Goal: Task Accomplishment & Management: Use online tool/utility

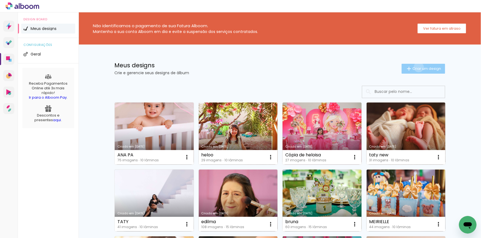
click at [416, 67] on span "Criar um design" at bounding box center [426, 69] width 29 height 4
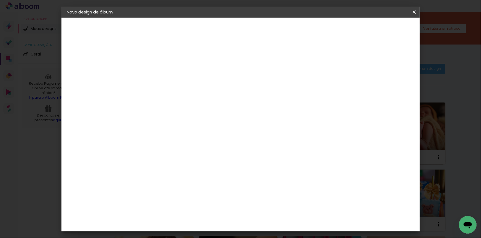
click at [157, 77] on input at bounding box center [157, 74] width 0 height 9
type input "pauly"
type paper-input "pauly"
click at [0, 0] on slot "Avançar" at bounding box center [0, 0] width 0 height 0
click at [182, 185] on div "AlfaFotoBook" at bounding box center [167, 184] width 29 height 4
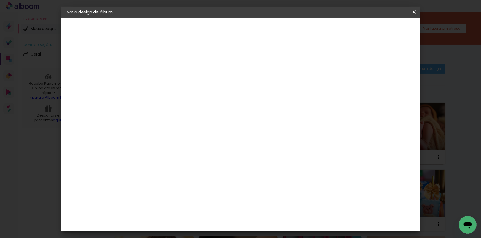
click at [0, 0] on slot "Avançar" at bounding box center [0, 0] width 0 height 0
click at [194, 159] on span "Panorama" at bounding box center [182, 166] width 26 height 15
click at [0, 0] on slot "Avançar" at bounding box center [0, 0] width 0 height 0
click at [380, 31] on span "Iniciar design" at bounding box center [367, 29] width 25 height 4
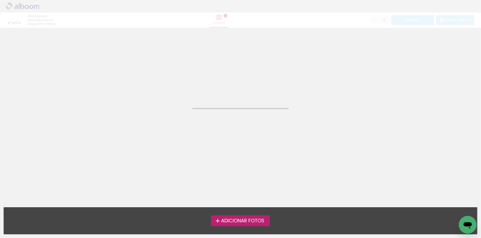
click at [237, 222] on span "Adicionar Fotos" at bounding box center [242, 221] width 43 height 5
click at [0, 0] on input "file" at bounding box center [0, 0] width 0 height 0
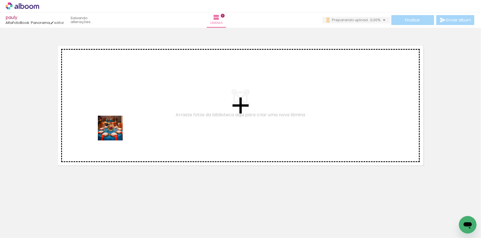
drag, startPoint x: 51, startPoint y: 221, endPoint x: 126, endPoint y: 119, distance: 126.8
click at [126, 119] on quentale-workspace at bounding box center [240, 119] width 481 height 238
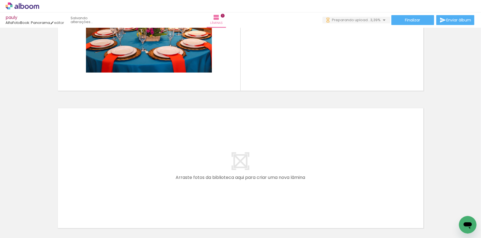
click at [76, 211] on iron-icon at bounding box center [74, 209] width 6 height 6
drag, startPoint x: 93, startPoint y: 224, endPoint x: 140, endPoint y: 169, distance: 72.2
click at [140, 169] on quentale-workspace at bounding box center [240, 119] width 481 height 238
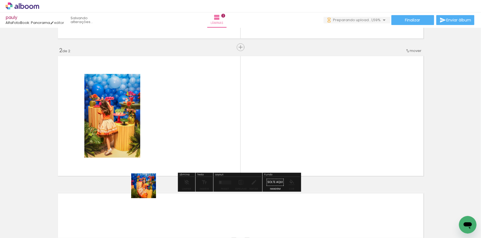
drag, startPoint x: 148, startPoint y: 190, endPoint x: 183, endPoint y: 139, distance: 62.4
click at [183, 139] on quentale-workspace at bounding box center [240, 119] width 481 height 238
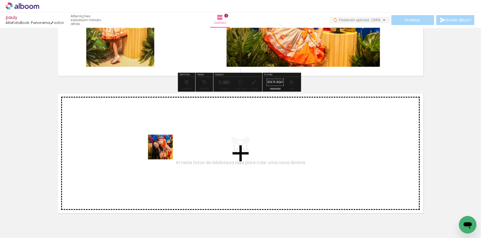
click at [164, 151] on quentale-workspace at bounding box center [240, 119] width 481 height 238
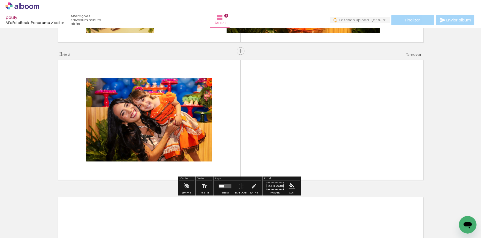
scroll to position [265, 0]
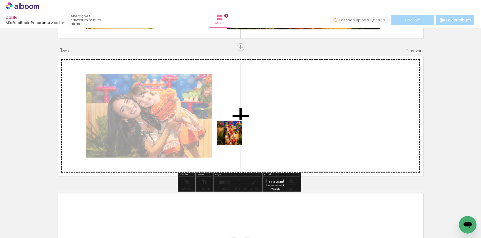
drag, startPoint x: 185, startPoint y: 224, endPoint x: 248, endPoint y: 122, distance: 119.8
click at [248, 122] on quentale-workspace at bounding box center [240, 119] width 481 height 238
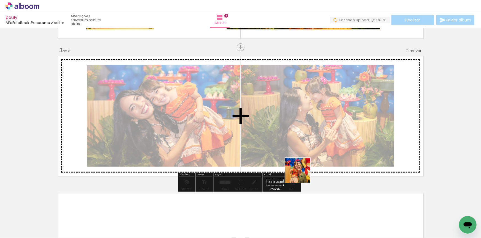
drag, startPoint x: 302, startPoint y: 175, endPoint x: 304, endPoint y: 153, distance: 22.1
click at [304, 153] on quentale-workspace at bounding box center [240, 119] width 481 height 238
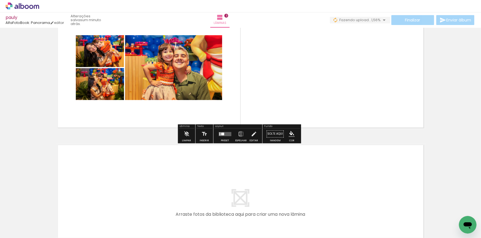
scroll to position [365, 0]
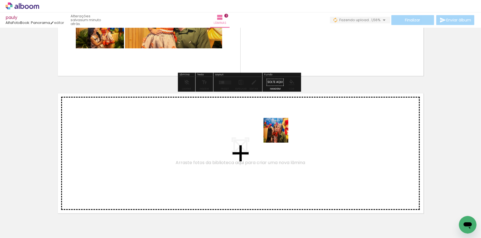
drag, startPoint x: 276, startPoint y: 148, endPoint x: 280, endPoint y: 135, distance: 14.2
click at [280, 135] on quentale-workspace at bounding box center [240, 119] width 481 height 238
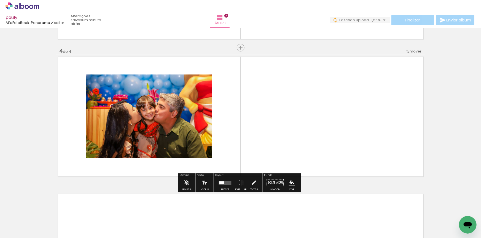
scroll to position [403, 0]
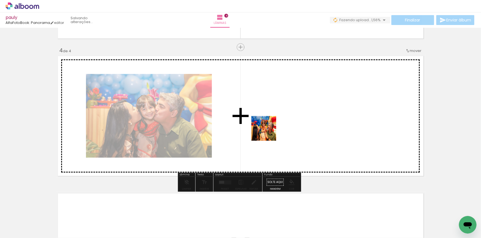
drag, startPoint x: 242, startPoint y: 225, endPoint x: 268, endPoint y: 133, distance: 95.5
click at [268, 133] on quentale-workspace at bounding box center [240, 119] width 481 height 238
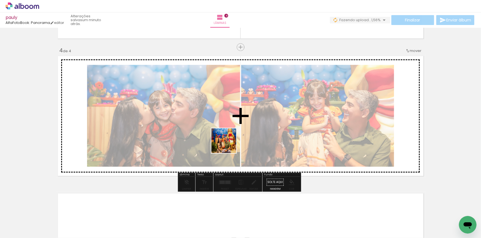
drag, startPoint x: 223, startPoint y: 173, endPoint x: 228, endPoint y: 140, distance: 32.9
click at [228, 140] on quentale-workspace at bounding box center [240, 119] width 481 height 238
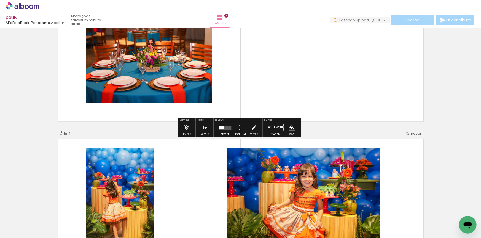
scroll to position [125, 0]
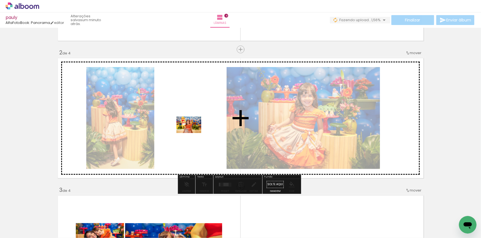
drag, startPoint x: 338, startPoint y: 222, endPoint x: 193, endPoint y: 133, distance: 170.4
click at [193, 133] on quentale-workspace at bounding box center [240, 119] width 481 height 238
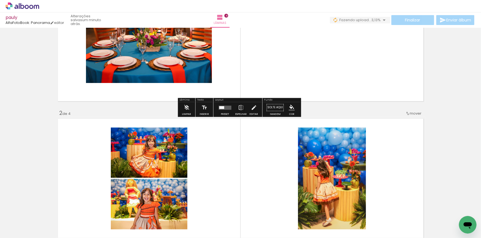
scroll to position [0, 0]
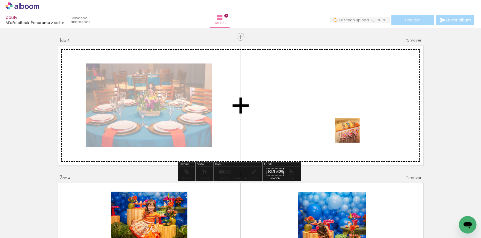
drag, startPoint x: 351, startPoint y: 135, endPoint x: 392, endPoint y: 199, distance: 75.9
click at [346, 115] on quentale-workspace at bounding box center [240, 119] width 481 height 238
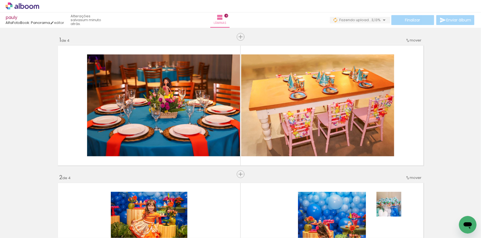
drag, startPoint x: 393, startPoint y: 209, endPoint x: 254, endPoint y: 234, distance: 140.8
click at [376, 131] on quentale-workspace at bounding box center [240, 119] width 481 height 238
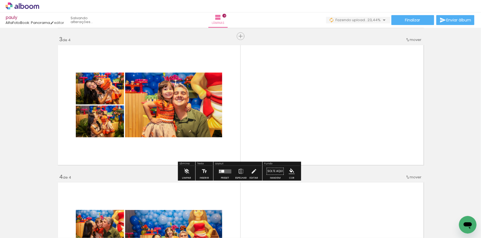
scroll to position [300, 0]
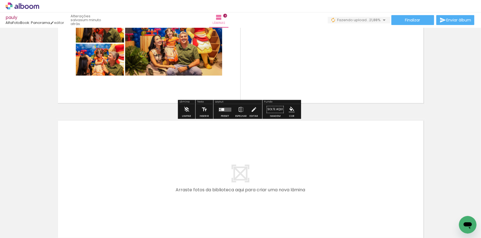
click at [183, 167] on quentale-workspace at bounding box center [240, 119] width 481 height 238
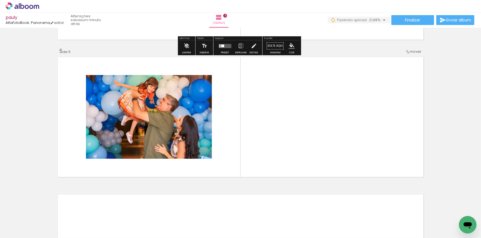
scroll to position [540, 0]
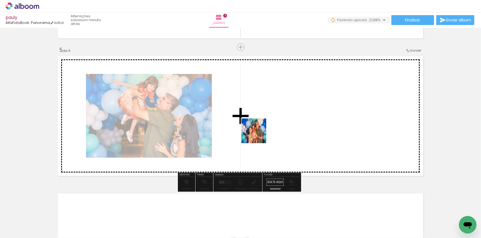
drag, startPoint x: 151, startPoint y: 224, endPoint x: 258, endPoint y: 135, distance: 139.4
click at [258, 135] on quentale-workspace at bounding box center [240, 119] width 481 height 238
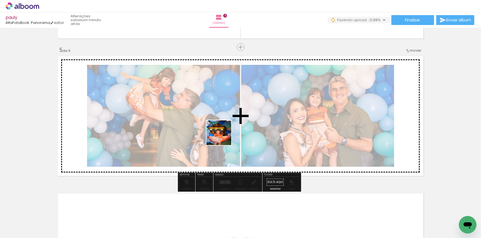
drag, startPoint x: 212, startPoint y: 220, endPoint x: 223, endPoint y: 137, distance: 83.9
click at [223, 137] on quentale-workspace at bounding box center [240, 119] width 481 height 238
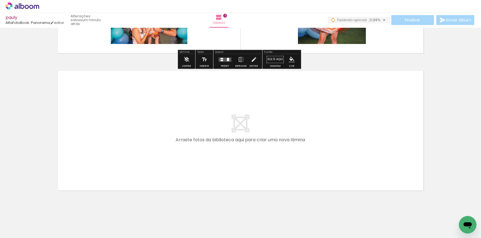
scroll to position [671, 0]
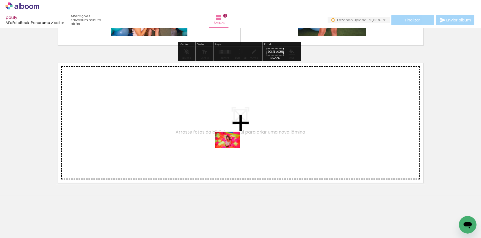
drag, startPoint x: 242, startPoint y: 226, endPoint x: 232, endPoint y: 148, distance: 78.3
click at [232, 148] on quentale-workspace at bounding box center [240, 119] width 481 height 238
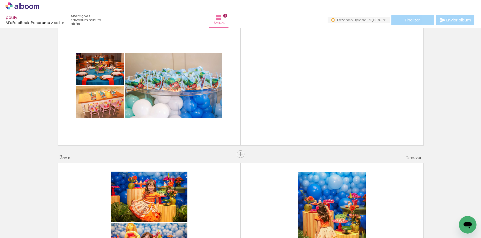
scroll to position [0, 0]
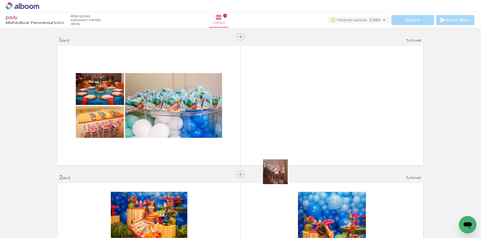
drag, startPoint x: 273, startPoint y: 217, endPoint x: 294, endPoint y: 125, distance: 94.6
click at [286, 114] on quentale-workspace at bounding box center [240, 119] width 481 height 238
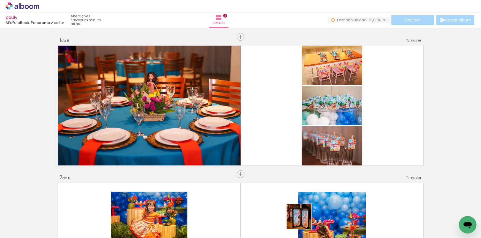
drag, startPoint x: 303, startPoint y: 221, endPoint x: 270, endPoint y: 120, distance: 106.6
click at [270, 120] on quentale-workspace at bounding box center [240, 119] width 481 height 238
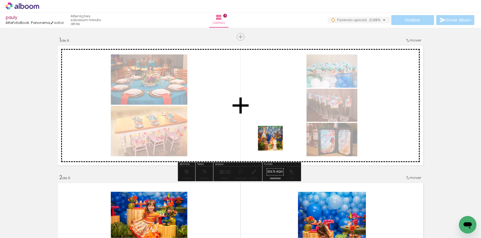
drag, startPoint x: 330, startPoint y: 223, endPoint x: 344, endPoint y: 174, distance: 50.4
click at [255, 119] on quentale-workspace at bounding box center [240, 119] width 481 height 238
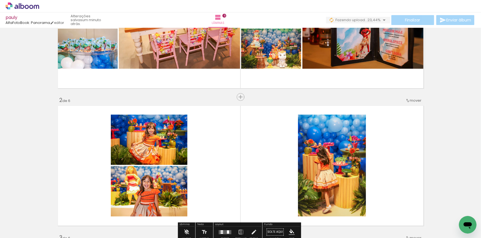
scroll to position [150, 0]
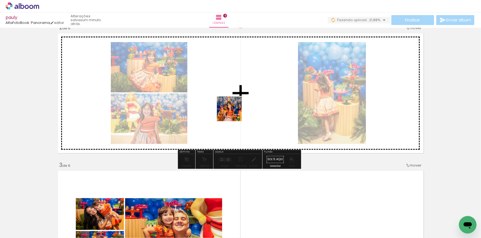
drag, startPoint x: 361, startPoint y: 223, endPoint x: 233, endPoint y: 113, distance: 169.1
click at [233, 113] on quentale-workspace at bounding box center [240, 119] width 481 height 238
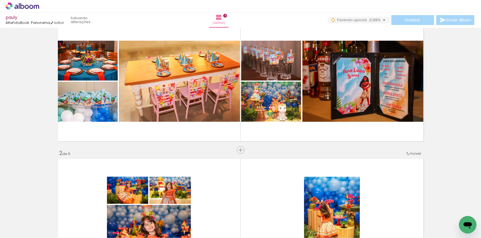
scroll to position [0, 0]
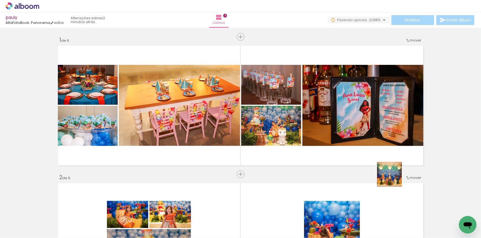
drag, startPoint x: 424, startPoint y: 220, endPoint x: 361, endPoint y: 155, distance: 90.6
click at [361, 155] on quentale-workspace at bounding box center [240, 119] width 481 height 238
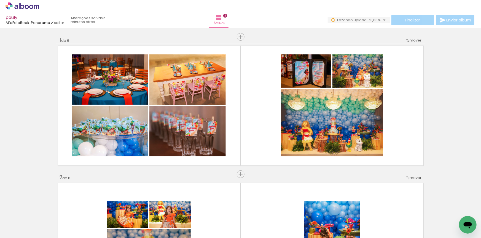
scroll to position [0, 534]
drag, startPoint x: 207, startPoint y: 224, endPoint x: 248, endPoint y: 121, distance: 110.6
click at [248, 121] on quentale-workspace at bounding box center [240, 119] width 481 height 238
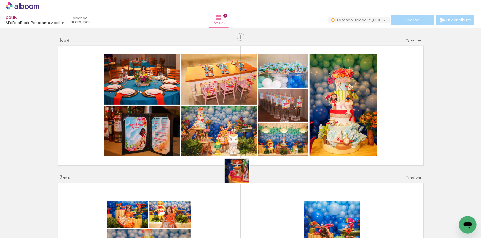
drag, startPoint x: 237, startPoint y: 209, endPoint x: 243, endPoint y: 150, distance: 59.5
click at [243, 150] on quentale-workspace at bounding box center [240, 119] width 481 height 238
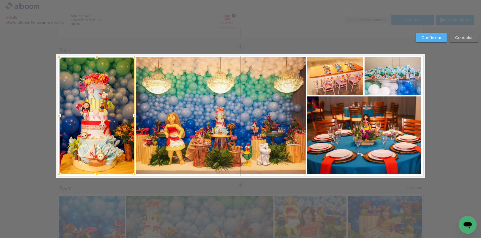
scroll to position [0, 1540]
click at [430, 41] on paper-button "Confirmar" at bounding box center [431, 37] width 31 height 9
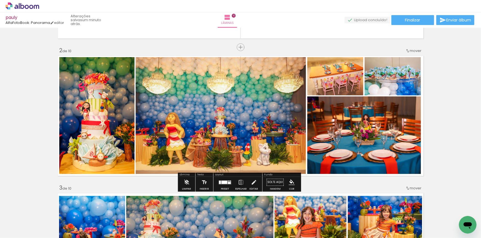
click at [116, 137] on quentale-photo at bounding box center [96, 115] width 75 height 117
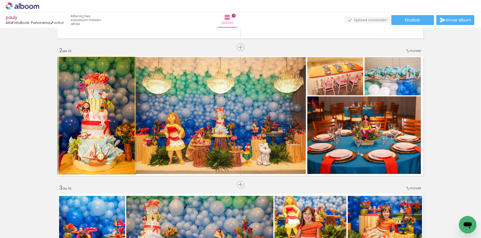
click at [116, 137] on quentale-photo at bounding box center [96, 115] width 75 height 117
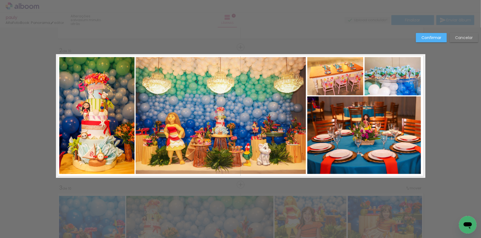
click at [114, 110] on quentale-photo at bounding box center [96, 115] width 75 height 117
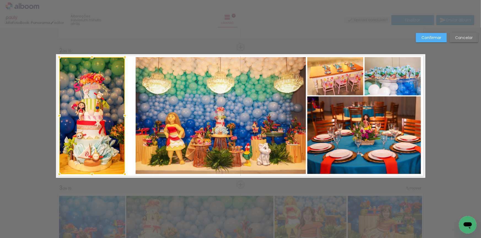
drag, startPoint x: 132, startPoint y: 114, endPoint x: 123, endPoint y: 117, distance: 10.1
click at [123, 117] on div at bounding box center [124, 115] width 11 height 11
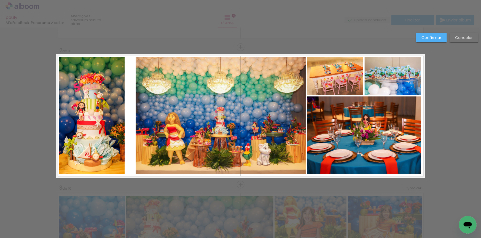
click at [422, 34] on paper-button "Confirmar" at bounding box center [431, 37] width 31 height 9
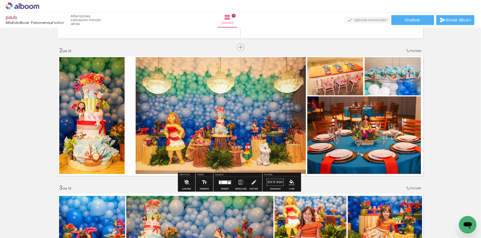
click at [190, 115] on quentale-photo at bounding box center [220, 115] width 170 height 117
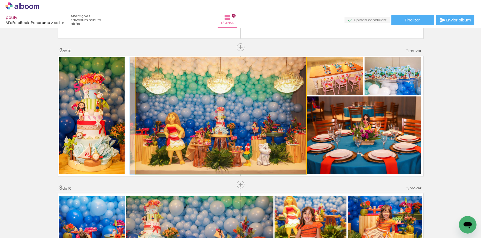
click at [190, 115] on quentale-photo at bounding box center [220, 115] width 170 height 117
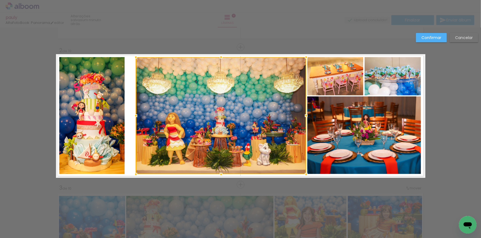
click at [190, 115] on div at bounding box center [221, 115] width 170 height 117
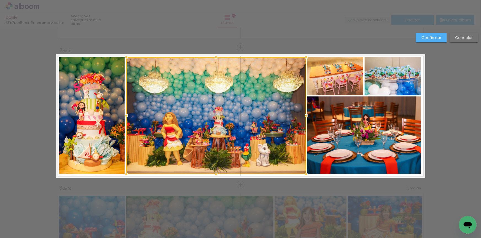
drag, startPoint x: 134, startPoint y: 115, endPoint x: 126, endPoint y: 116, distance: 7.7
click at [126, 116] on div at bounding box center [126, 115] width 11 height 11
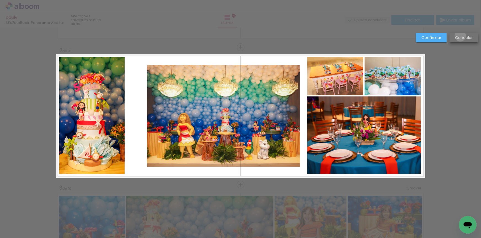
click at [0, 0] on slot "Cancelar" at bounding box center [0, 0] width 0 height 0
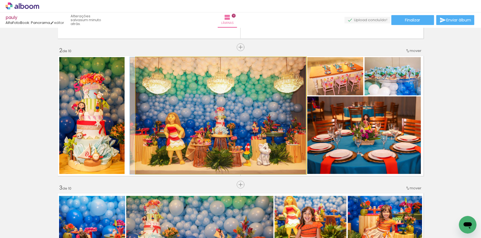
click at [194, 107] on quentale-photo at bounding box center [220, 115] width 170 height 117
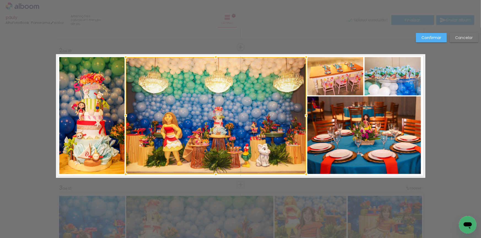
drag, startPoint x: 133, startPoint y: 115, endPoint x: 123, endPoint y: 116, distance: 9.9
click at [123, 116] on div at bounding box center [125, 115] width 11 height 11
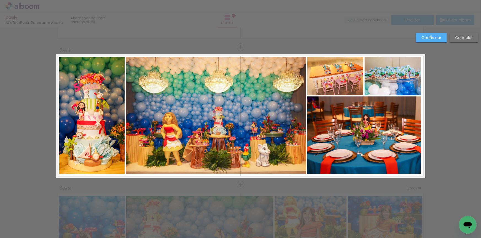
click at [0, 0] on slot "Confirmar" at bounding box center [0, 0] width 0 height 0
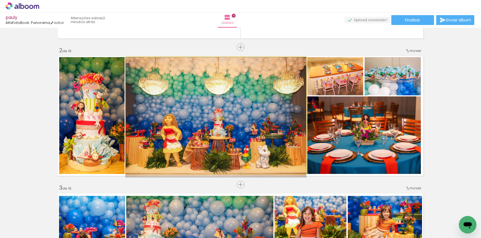
drag, startPoint x: 223, startPoint y: 113, endPoint x: 225, endPoint y: 121, distance: 8.2
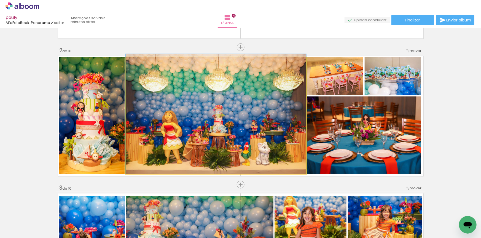
drag, startPoint x: 253, startPoint y: 124, endPoint x: 253, endPoint y: 116, distance: 7.4
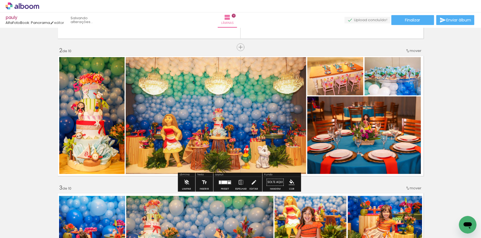
click at [108, 116] on quentale-photo at bounding box center [92, 115] width 66 height 117
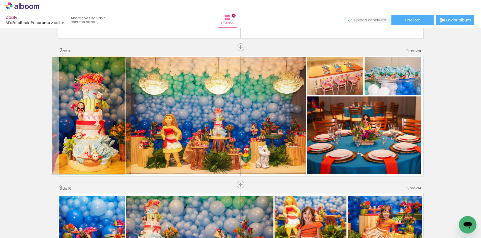
click at [108, 116] on quentale-photo at bounding box center [92, 115] width 66 height 117
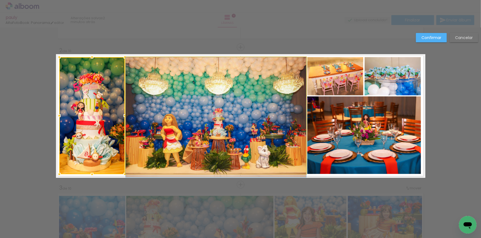
click at [241, 99] on quentale-photo at bounding box center [216, 115] width 180 height 117
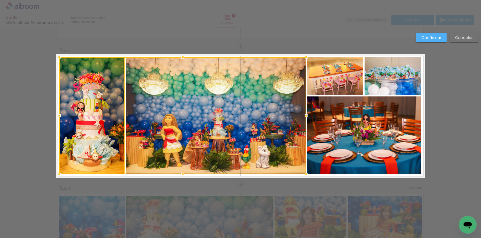
click at [348, 81] on quentale-photo at bounding box center [335, 76] width 56 height 38
click at [391, 79] on quentale-photo at bounding box center [392, 76] width 56 height 38
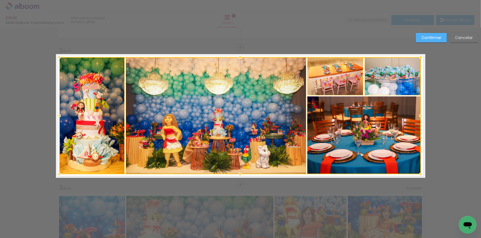
click at [388, 124] on div at bounding box center [239, 115] width 361 height 117
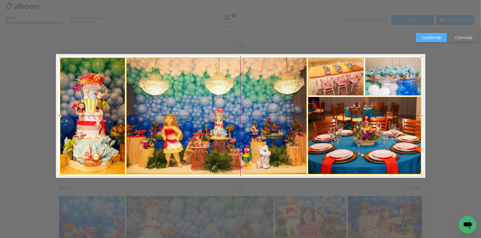
click at [250, 119] on div at bounding box center [240, 116] width 361 height 117
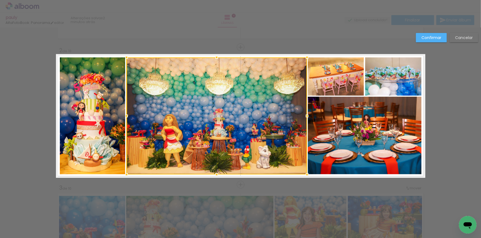
click at [0, 0] on slot "Confirmar" at bounding box center [0, 0] width 0 height 0
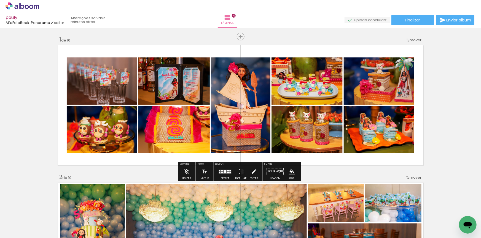
scroll to position [0, 0]
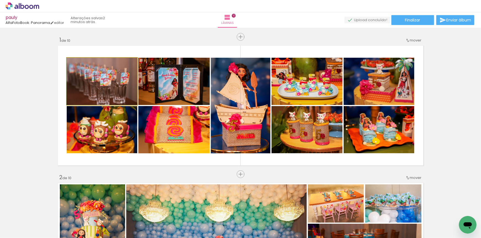
click at [120, 88] on quentale-photo at bounding box center [102, 81] width 71 height 47
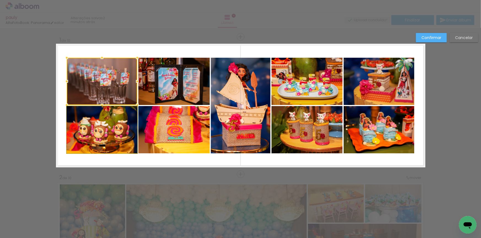
click at [113, 121] on quentale-photo at bounding box center [102, 129] width 71 height 47
click at [167, 124] on quentale-photo at bounding box center [173, 129] width 71 height 47
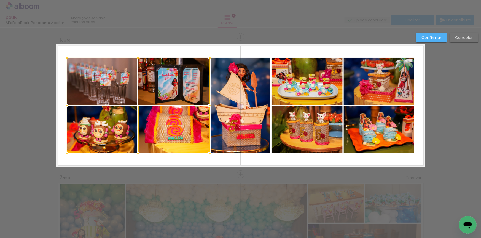
click at [182, 78] on div at bounding box center [138, 106] width 143 height 96
click at [242, 77] on quentale-photo at bounding box center [240, 106] width 59 height 96
click at [321, 77] on quentale-photo at bounding box center [306, 81] width 71 height 47
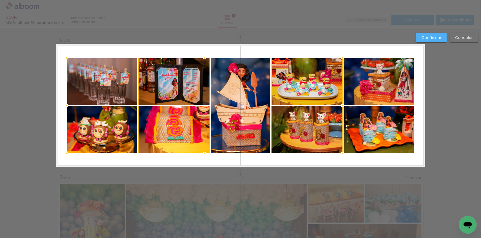
click at [306, 129] on div at bounding box center [205, 106] width 276 height 96
click at [375, 129] on quentale-photo at bounding box center [378, 129] width 71 height 47
click at [389, 87] on div at bounding box center [240, 106] width 347 height 96
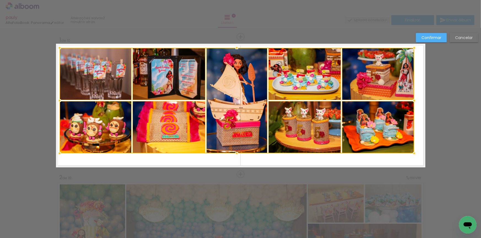
drag, startPoint x: 63, startPoint y: 58, endPoint x: 57, endPoint y: 48, distance: 12.2
click at [57, 48] on div at bounding box center [59, 47] width 11 height 11
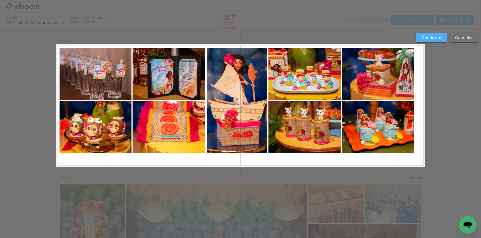
click at [109, 76] on quentale-photo at bounding box center [95, 74] width 72 height 52
click at [164, 78] on quentale-photo at bounding box center [168, 74] width 73 height 52
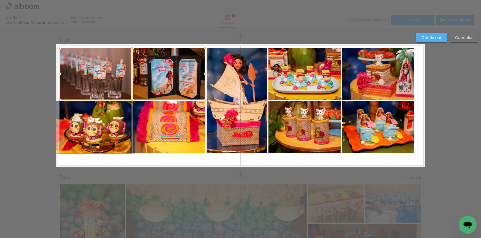
click at [93, 132] on quentale-photo at bounding box center [95, 127] width 72 height 52
click at [164, 131] on div at bounding box center [132, 101] width 146 height 106
click at [248, 105] on quentale-photo at bounding box center [237, 101] width 61 height 106
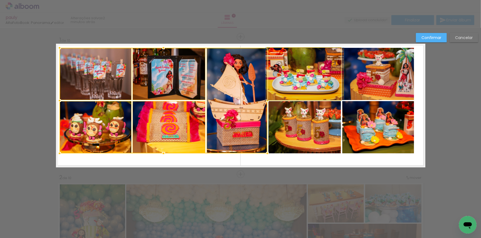
click at [283, 87] on quentale-photo at bounding box center [304, 74] width 72 height 52
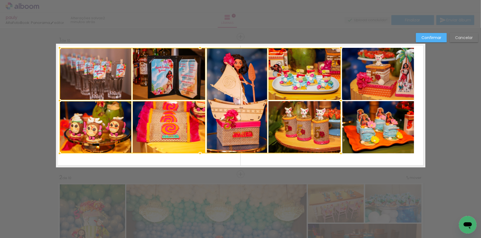
click at [295, 120] on div at bounding box center [199, 101] width 281 height 106
click at [375, 120] on quentale-photo at bounding box center [378, 127] width 72 height 52
click at [382, 83] on div at bounding box center [236, 101] width 354 height 106
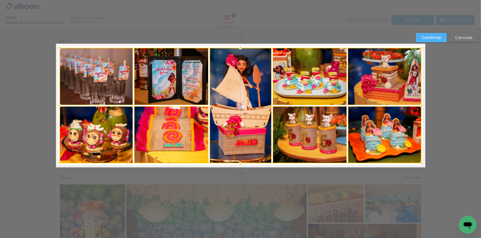
drag, startPoint x: 413, startPoint y: 154, endPoint x: 421, endPoint y: 164, distance: 12.4
click at [421, 164] on div at bounding box center [421, 163] width 11 height 11
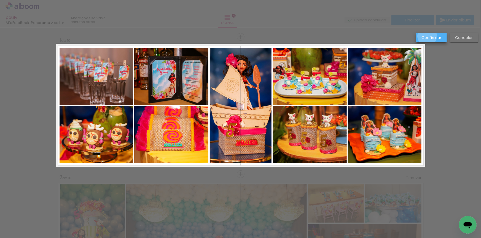
click at [0, 0] on slot "Confirmar" at bounding box center [0, 0] width 0 height 0
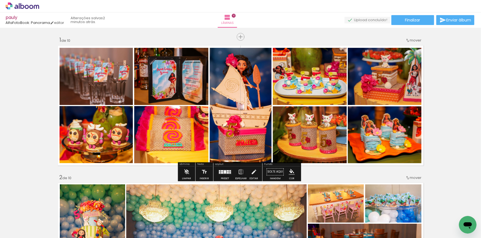
click at [102, 83] on quentale-photo at bounding box center [95, 76] width 73 height 57
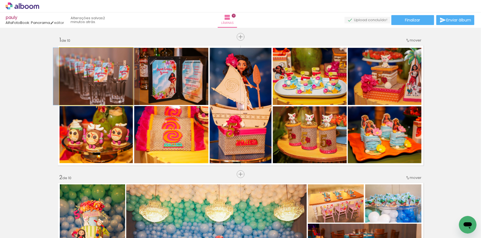
click at [102, 83] on quentale-photo at bounding box center [95, 76] width 73 height 57
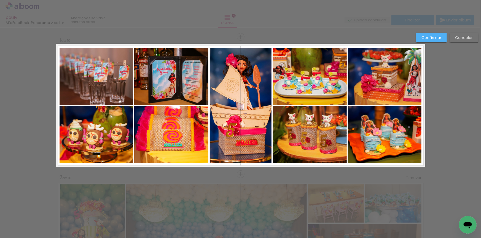
click at [102, 83] on quentale-photo at bounding box center [95, 76] width 73 height 57
click at [93, 137] on quentale-photo at bounding box center [95, 134] width 73 height 57
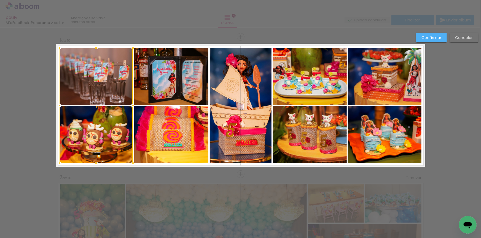
click at [170, 131] on quentale-photo at bounding box center [171, 134] width 74 height 57
click at [172, 80] on div at bounding box center [133, 106] width 149 height 116
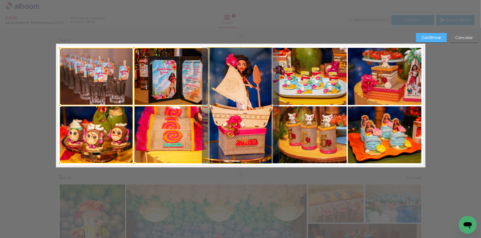
click at [235, 79] on quentale-photo at bounding box center [241, 106] width 62 height 116
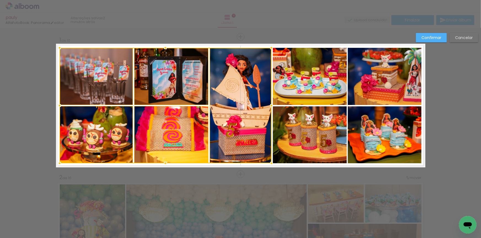
click at [296, 78] on quentale-photo at bounding box center [310, 76] width 74 height 57
click at [311, 127] on div at bounding box center [202, 106] width 287 height 116
click at [393, 127] on quentale-photo at bounding box center [384, 135] width 73 height 57
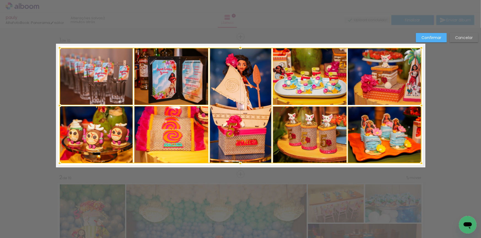
click at [374, 77] on div at bounding box center [240, 106] width 362 height 116
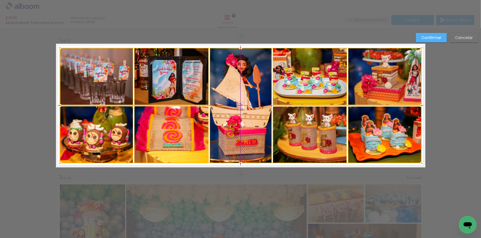
click at [291, 135] on div at bounding box center [241, 106] width 362 height 116
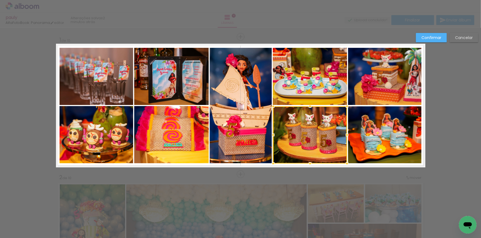
click at [430, 34] on paper-button "Confirmar" at bounding box center [431, 37] width 31 height 9
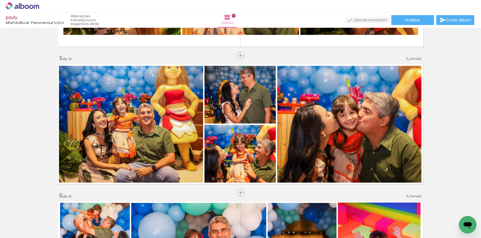
scroll to position [551, 0]
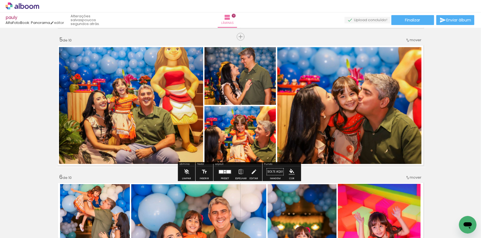
click at [160, 102] on quentale-photo at bounding box center [131, 105] width 144 height 117
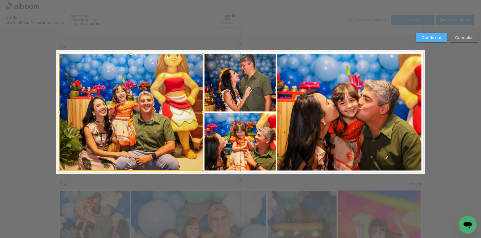
scroll to position [540, 0]
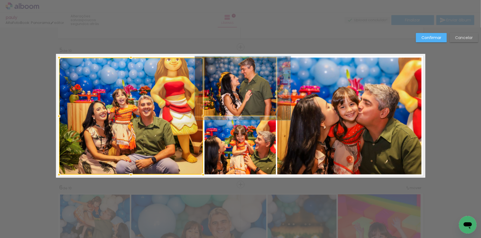
click at [234, 90] on quentale-photo at bounding box center [239, 87] width 71 height 58
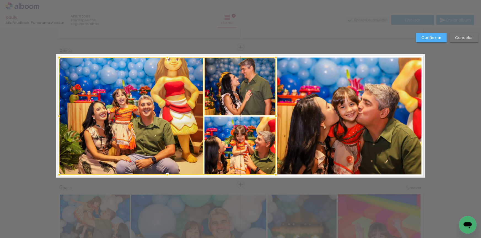
click at [236, 127] on div at bounding box center [167, 116] width 217 height 117
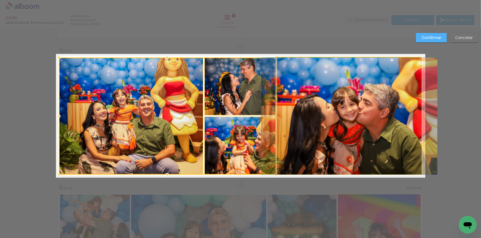
click at [340, 113] on quentale-photo at bounding box center [349, 116] width 144 height 117
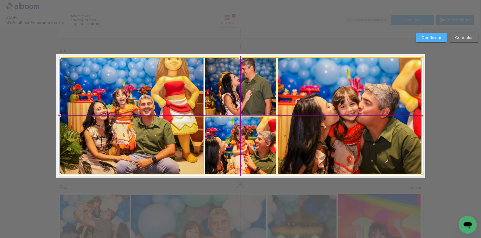
click at [321, 114] on div at bounding box center [240, 116] width 362 height 117
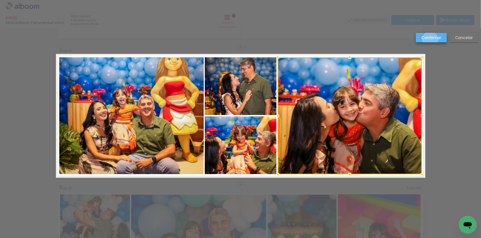
click at [0, 0] on slot "Confirmar" at bounding box center [0, 0] width 0 height 0
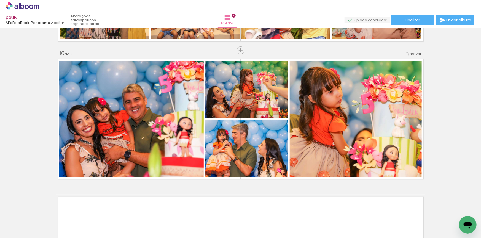
scroll to position [1238, 0]
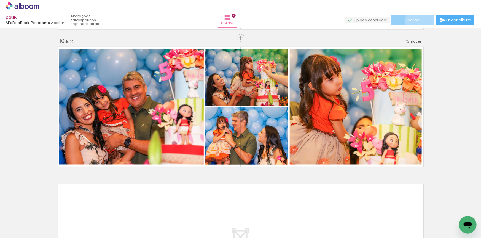
click at [417, 21] on span "Finalizar" at bounding box center [412, 20] width 15 height 4
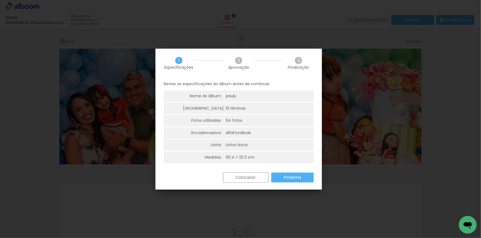
click at [302, 179] on paper-button "Próximo" at bounding box center [292, 178] width 42 height 10
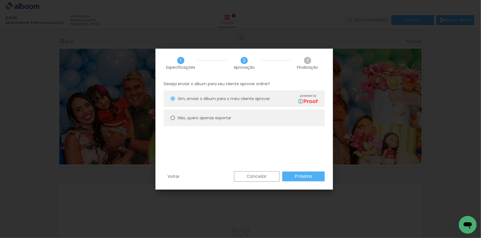
click at [208, 113] on paper-radio-button "Não, quero apenas exportar" at bounding box center [244, 118] width 161 height 17
type paper-radio-button "on"
click at [0, 0] on slot "Próximo" at bounding box center [0, 0] width 0 height 0
type input "Alta, 300 DPI"
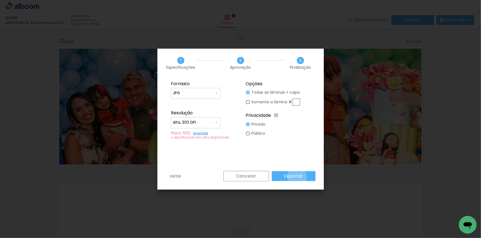
click at [0, 0] on slot "Exportar" at bounding box center [0, 0] width 0 height 0
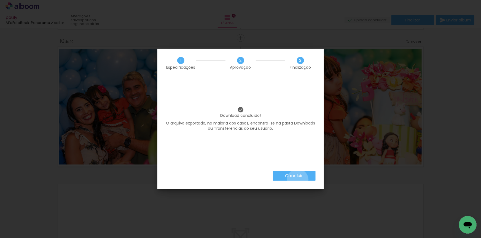
click at [297, 180] on paper-button "Concluir" at bounding box center [294, 176] width 43 height 10
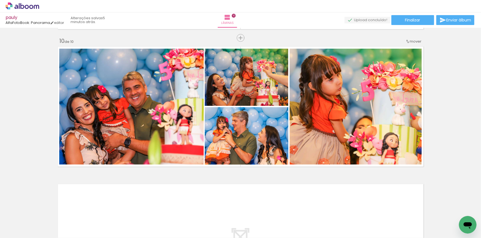
scroll to position [0, 1540]
